Goal: Task Accomplishment & Management: Use online tool/utility

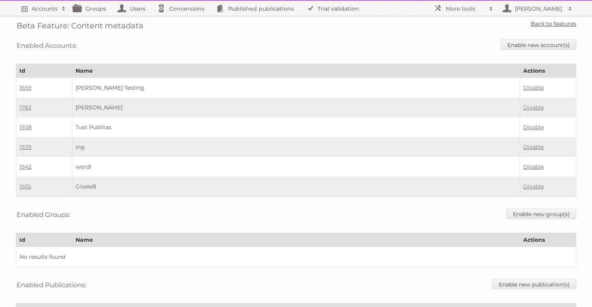
click at [534, 24] on link "Back to features" at bounding box center [553, 23] width 45 height 7
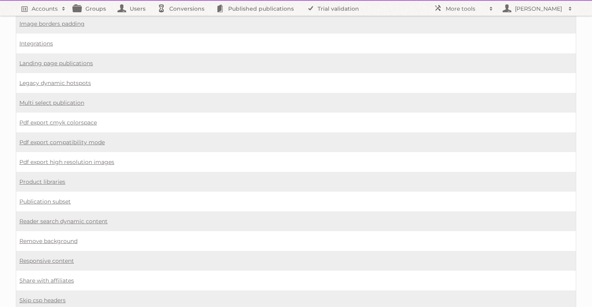
scroll to position [541, 0]
click at [56, 256] on link "Responsive content" at bounding box center [46, 259] width 55 height 7
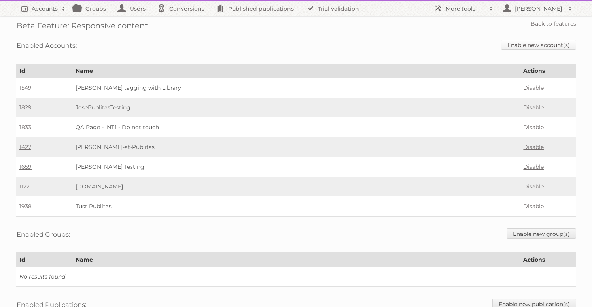
click at [522, 46] on link "Enable new account(s)" at bounding box center [538, 45] width 75 height 10
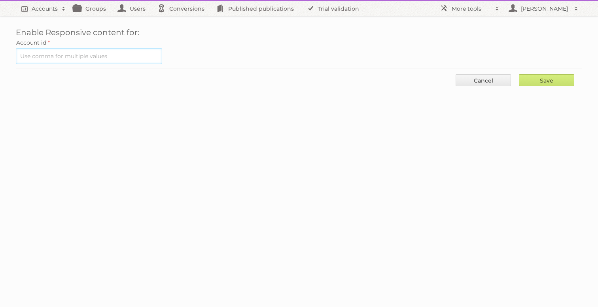
click at [157, 62] on input "text" at bounding box center [89, 56] width 146 height 16
type input "1505"
click at [519, 74] on input "Save" at bounding box center [546, 80] width 55 height 12
type input "..."
